Goal: Task Accomplishment & Management: Use online tool/utility

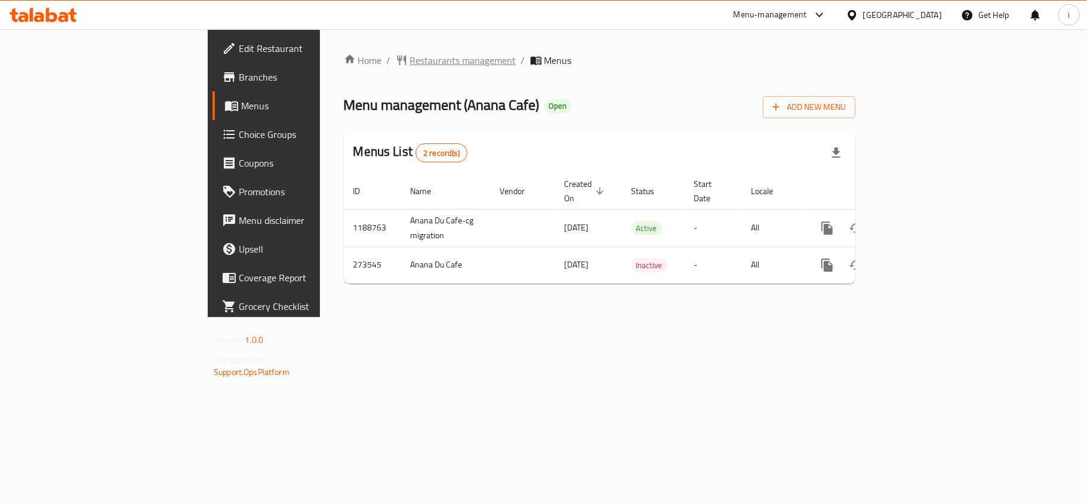
click at [410, 58] on span "Restaurants management" at bounding box center [463, 60] width 106 height 14
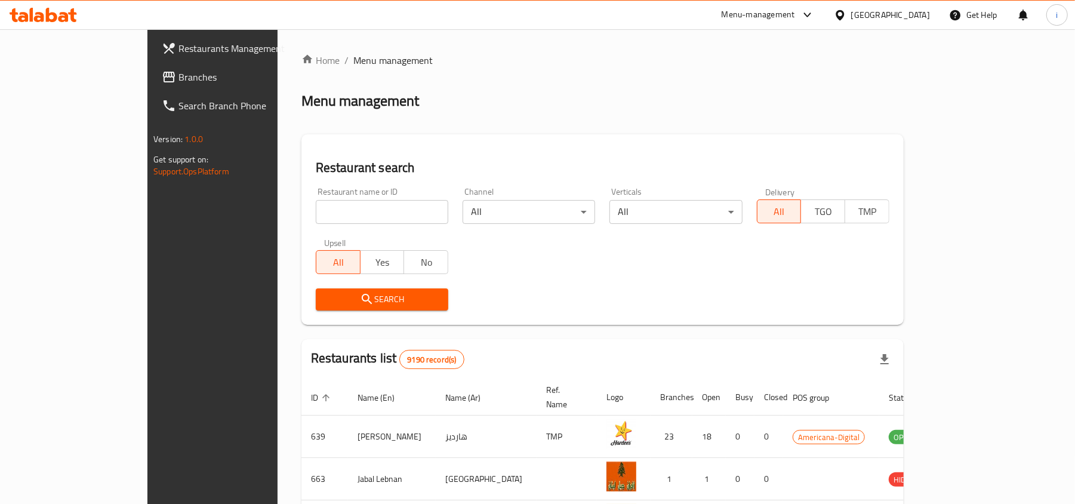
click at [326, 214] on input "search" at bounding box center [382, 212] width 132 height 24
paste input "627893"
type input "627893"
click at [332, 292] on span "Search" at bounding box center [381, 299] width 113 height 15
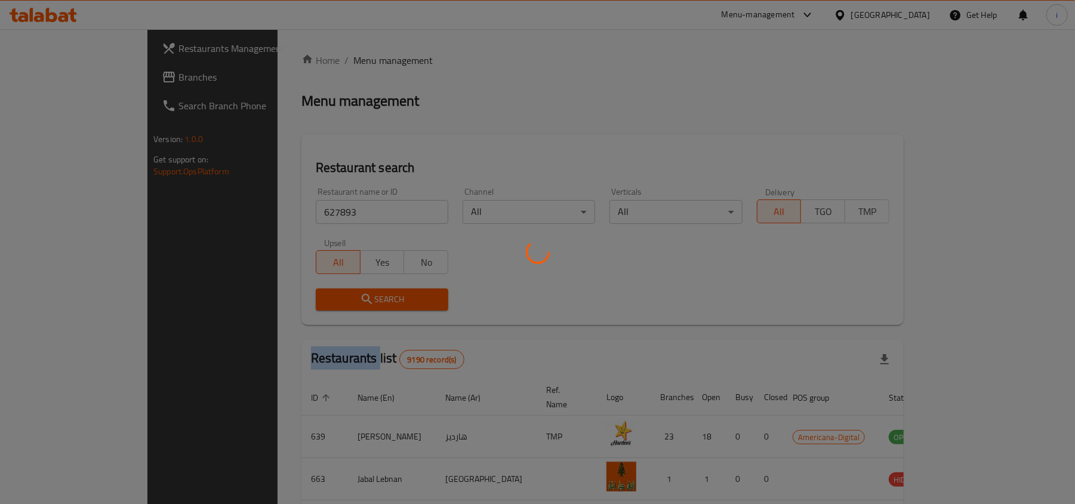
click at [332, 292] on div at bounding box center [537, 252] width 1075 height 504
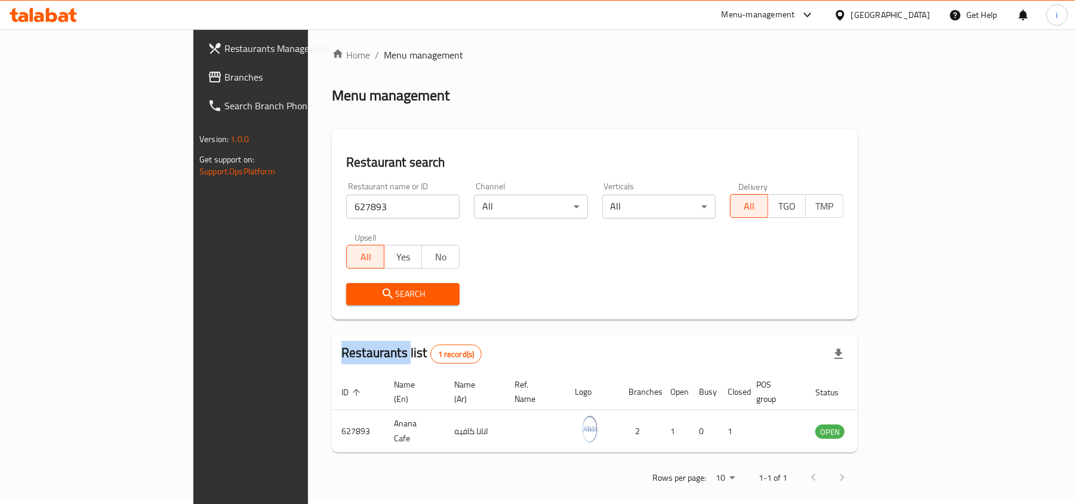
scroll to position [6, 0]
click at [566, 298] on div "Search" at bounding box center [594, 293] width 511 height 36
click at [538, 313] on div "Restaurant search Restaurant name or ID 627893 Restaurant name or ID Channel Al…" at bounding box center [595, 223] width 526 height 190
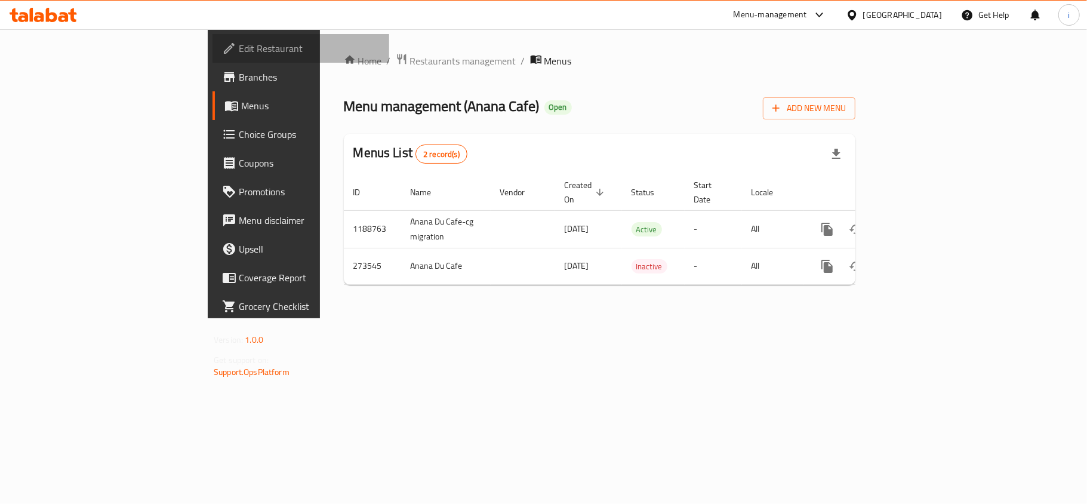
click at [239, 49] on span "Edit Restaurant" at bounding box center [309, 48] width 141 height 14
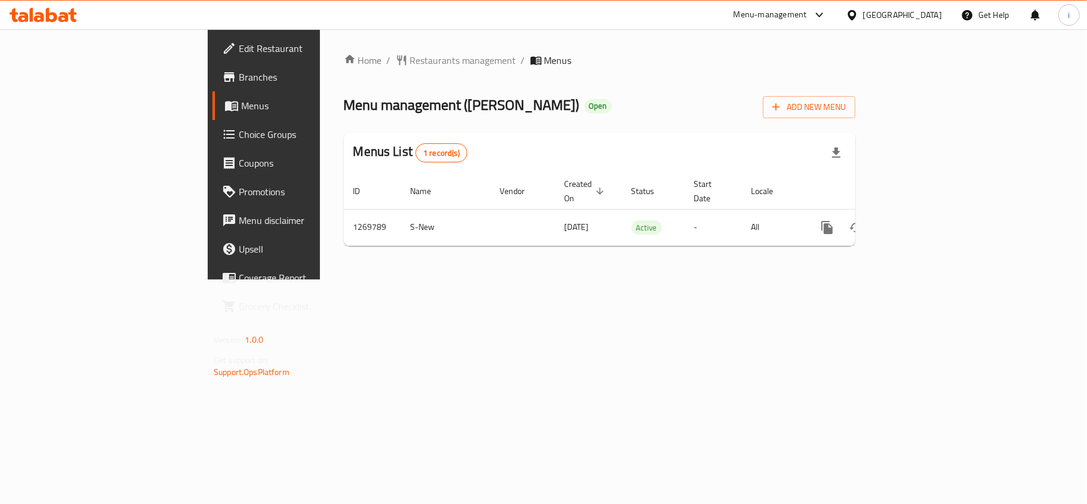
click at [239, 45] on span "Edit Restaurant" at bounding box center [309, 48] width 141 height 14
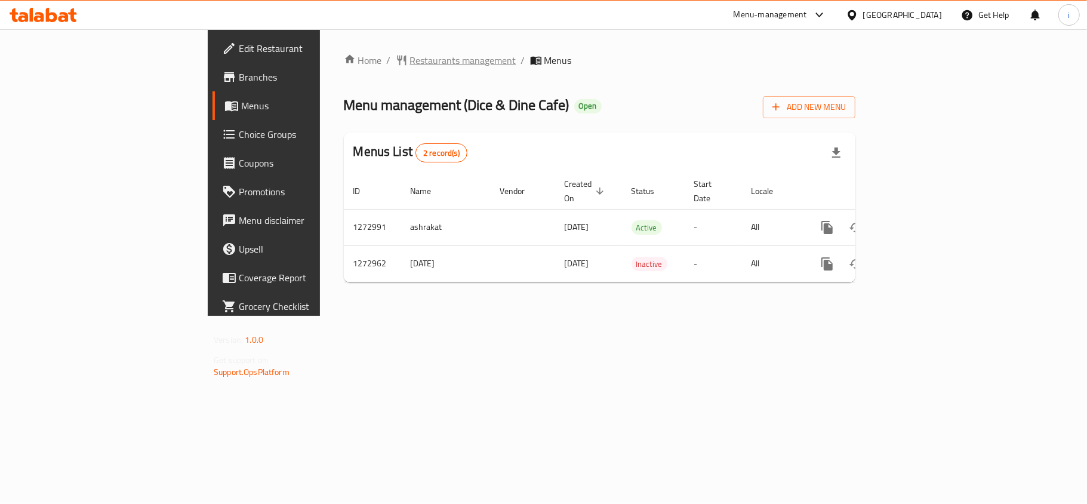
click at [410, 62] on span "Restaurants management" at bounding box center [463, 60] width 106 height 14
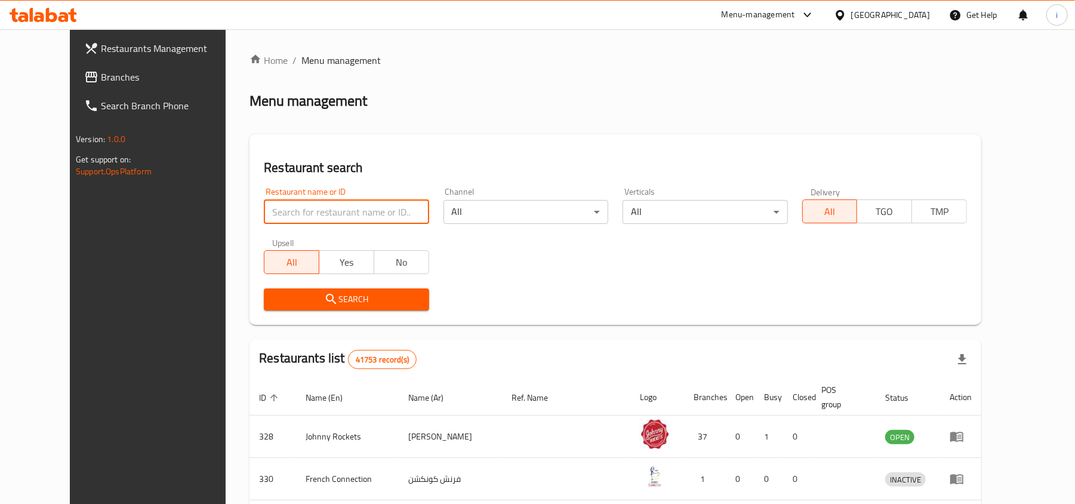
click at [358, 206] on input "search" at bounding box center [346, 212] width 165 height 24
paste input "690525"
type input "690525"
click at [328, 295] on span "Search" at bounding box center [346, 299] width 146 height 15
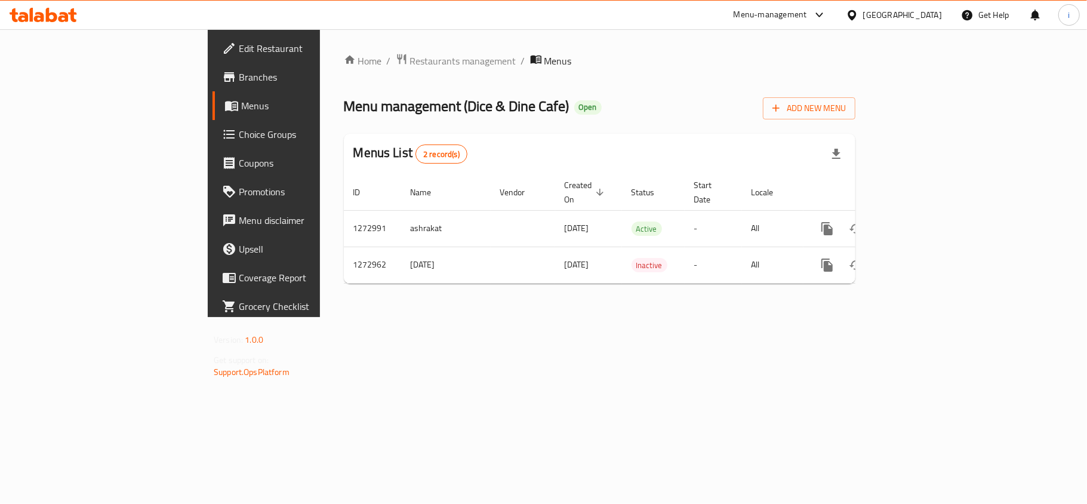
click at [239, 51] on span "Edit Restaurant" at bounding box center [309, 48] width 141 height 14
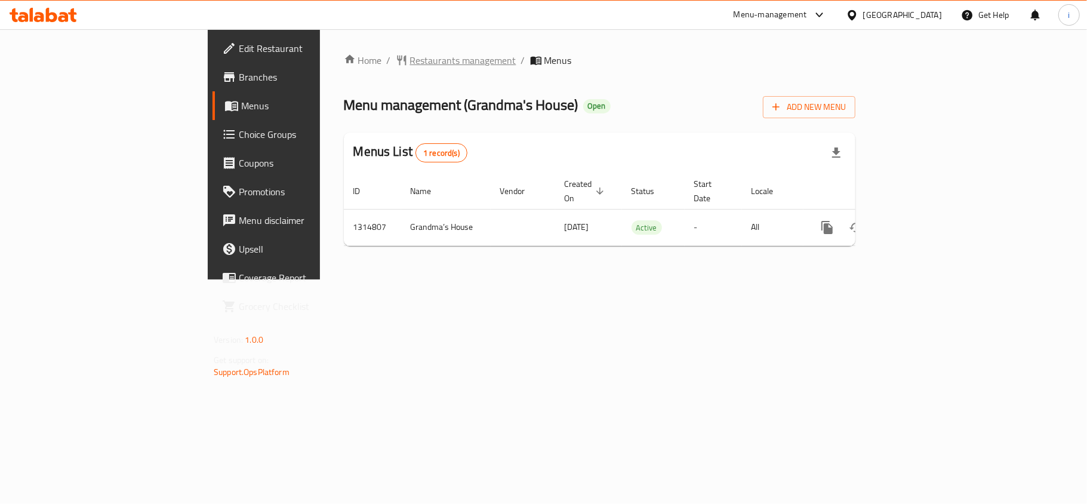
click at [410, 56] on span "Restaurants management" at bounding box center [463, 60] width 106 height 14
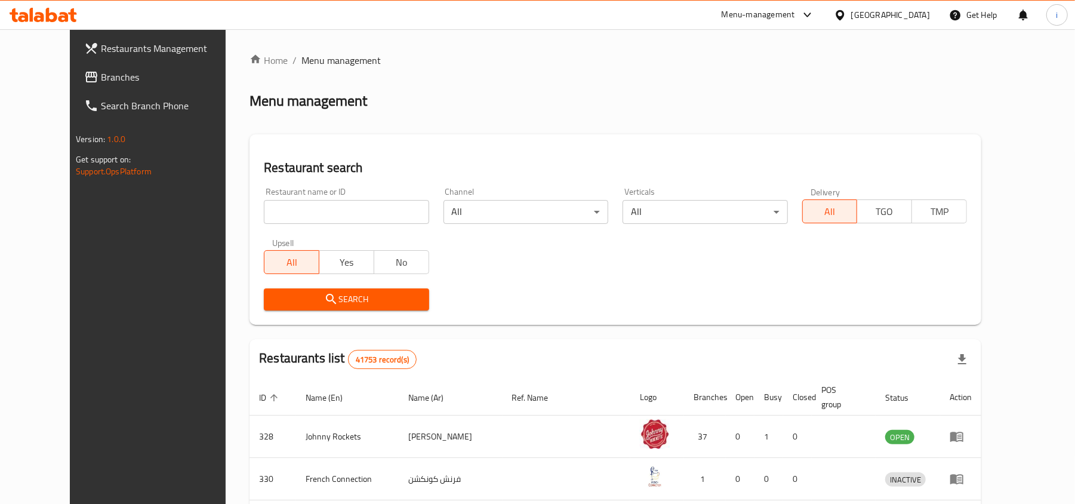
click at [302, 210] on input "search" at bounding box center [346, 212] width 165 height 24
paste input "706587"
type input "706587"
click at [371, 296] on span "Search" at bounding box center [346, 299] width 146 height 15
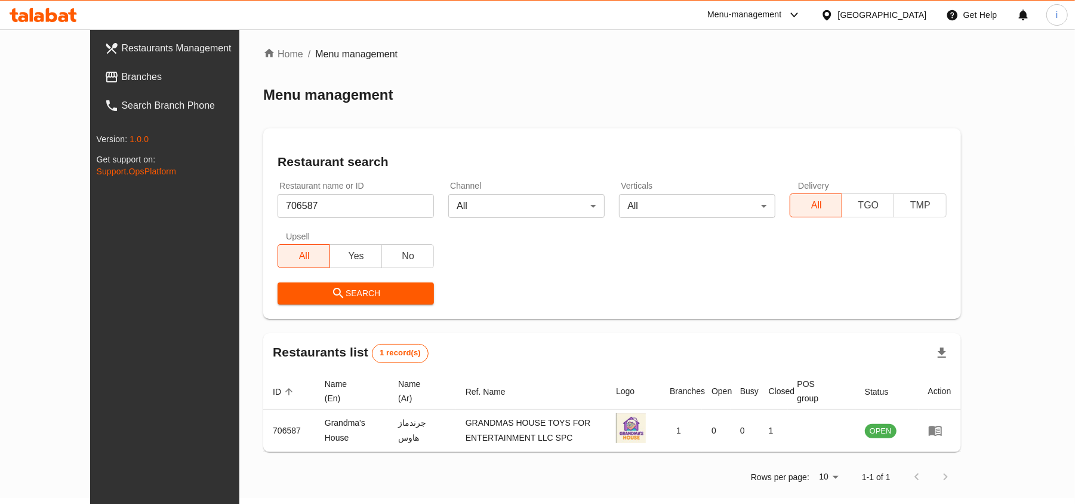
scroll to position [5, 0]
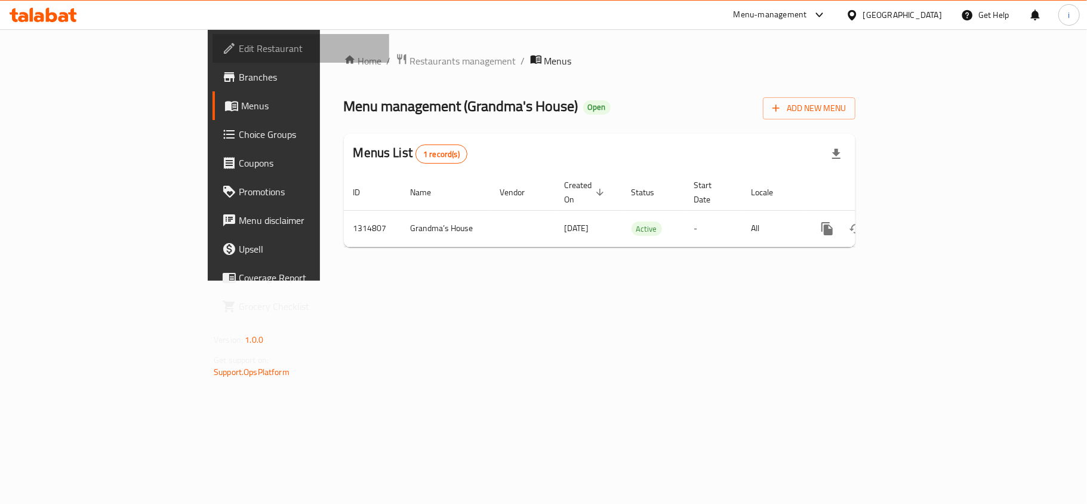
click at [239, 51] on span "Edit Restaurant" at bounding box center [309, 48] width 141 height 14
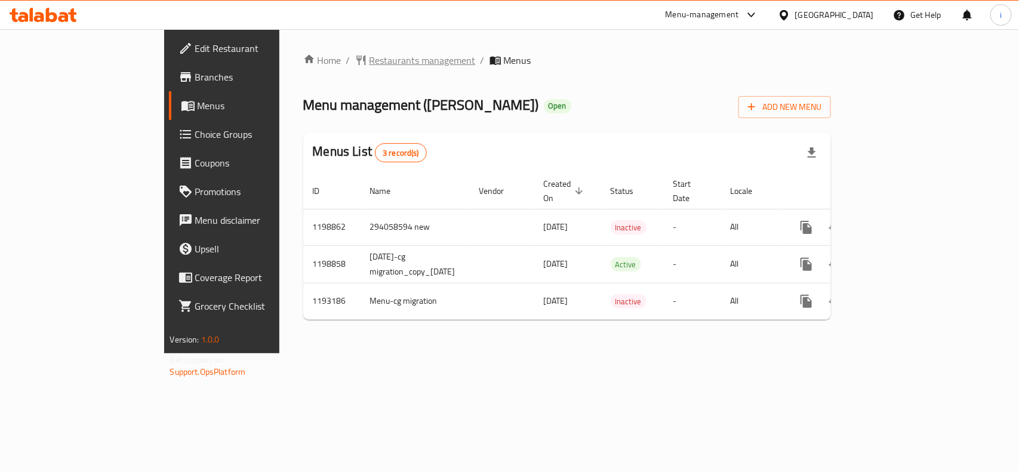
click at [369, 63] on span "Restaurants management" at bounding box center [422, 60] width 106 height 14
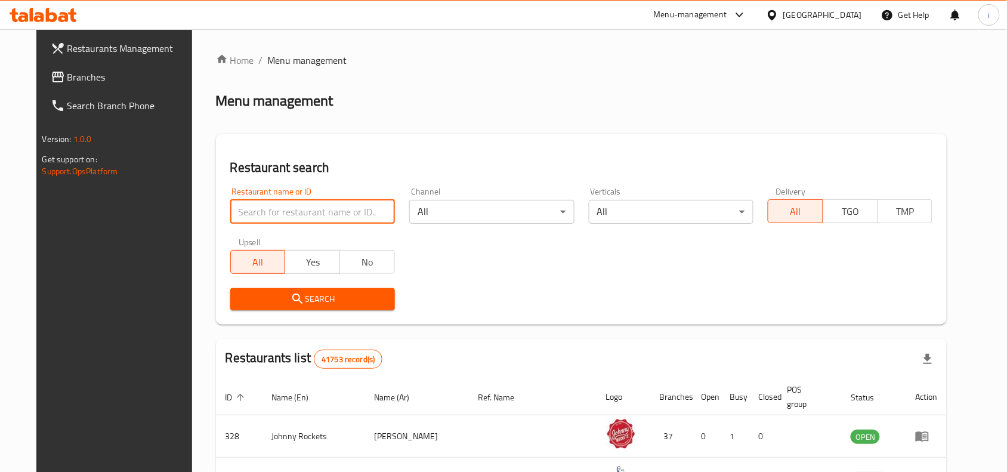
click at [298, 214] on input "search" at bounding box center [312, 212] width 165 height 24
paste input "13952"
type input "13952"
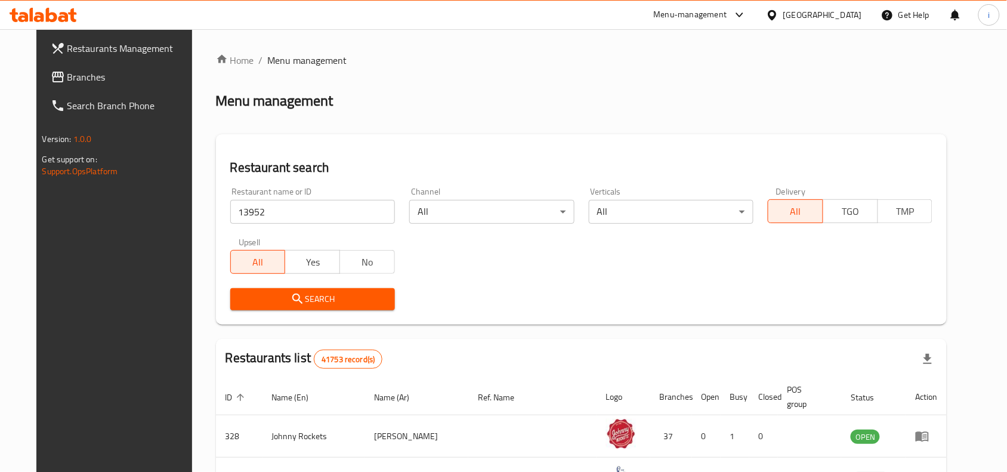
click at [331, 290] on button "Search" at bounding box center [312, 299] width 165 height 22
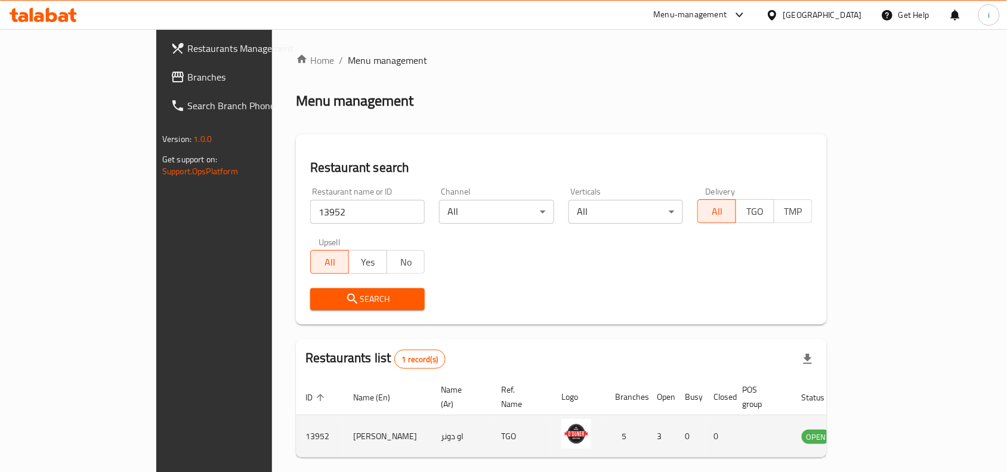
scroll to position [37, 0]
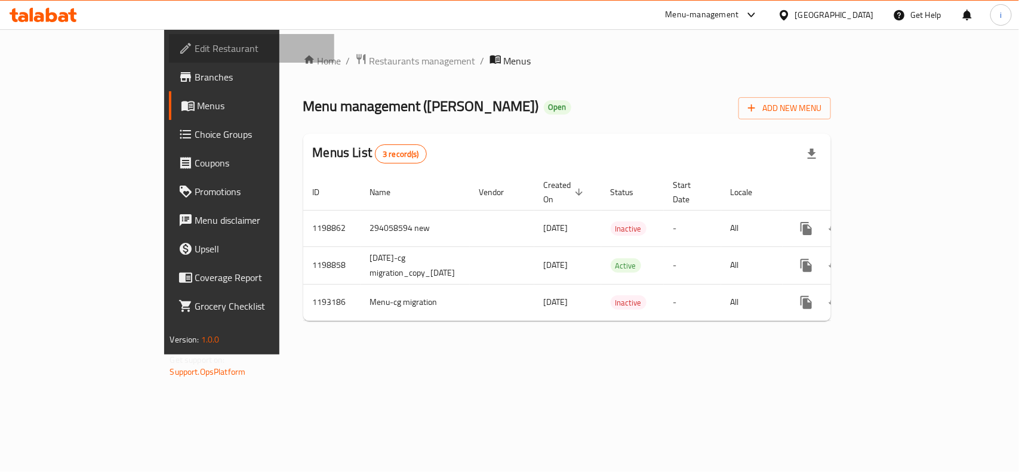
click at [195, 51] on span "Edit Restaurant" at bounding box center [259, 48] width 129 height 14
